Goal: Find specific page/section: Find specific page/section

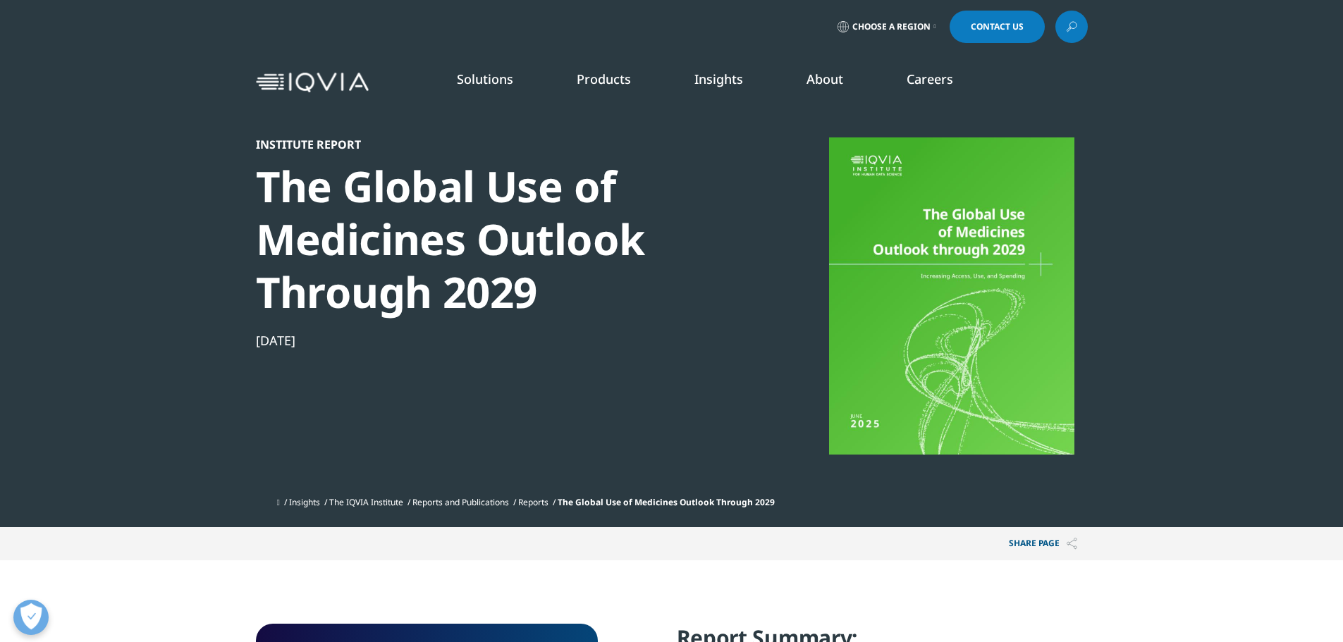
click at [348, 281] on link "Generics" at bounding box center [430, 286] width 226 height 16
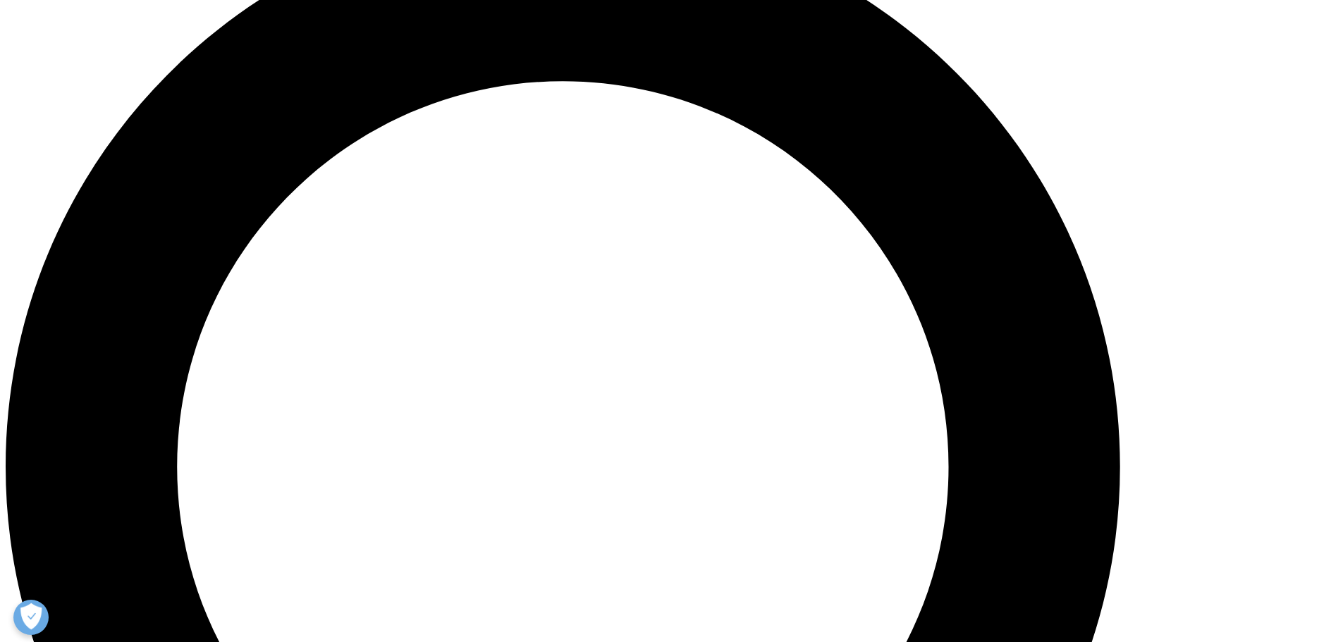
scroll to position [1328, 0]
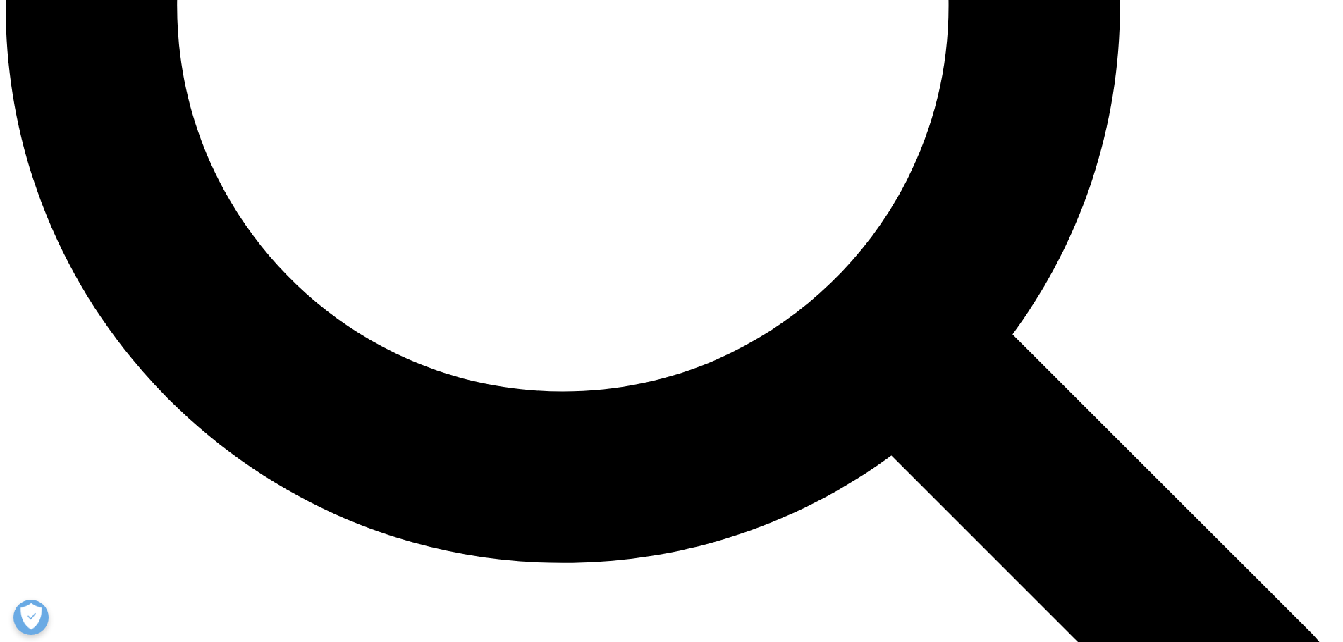
scroll to position [2044, 0]
